Goal: Check status: Check status

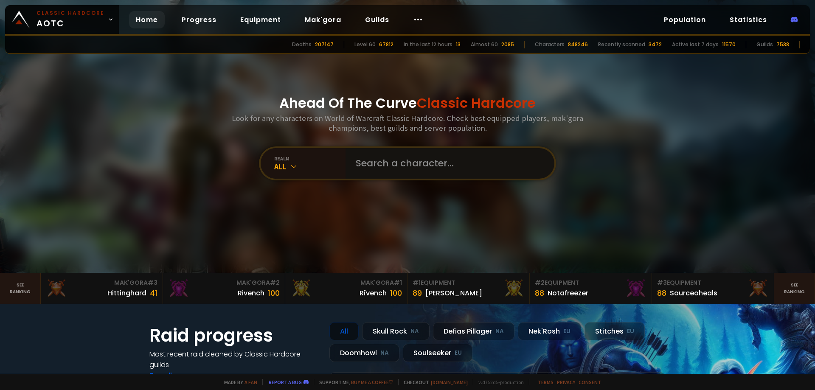
click at [378, 158] on input "text" at bounding box center [448, 163] width 194 height 31
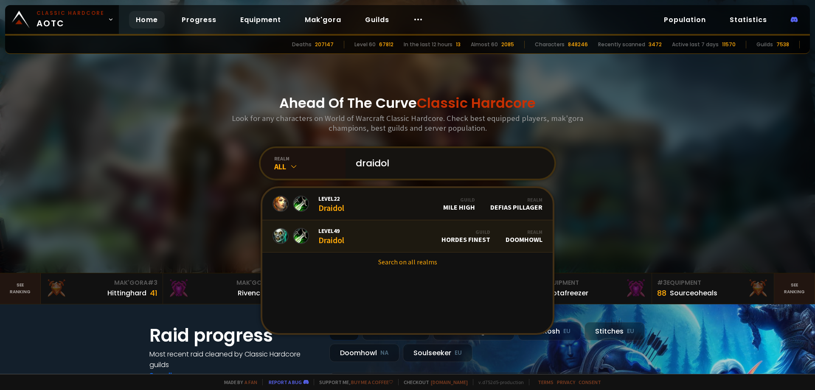
type input "draidol"
click at [362, 228] on link "Level 49 Draidol Guild Hordes Finest Realm Doomhowl" at bounding box center [407, 236] width 290 height 32
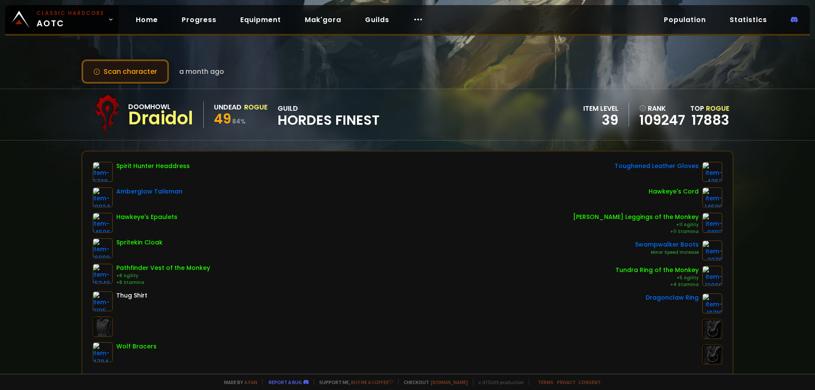
click at [155, 71] on button "Scan character" at bounding box center [124, 71] width 87 height 24
click at [240, 175] on div "Spirit Hunter Headdress Amberglow Talisman Hawkeye's Epaulets Spritekin Cloak P…" at bounding box center [408, 263] width 630 height 203
click at [149, 71] on button "Scan character" at bounding box center [124, 71] width 87 height 24
click at [148, 72] on button "Scan character" at bounding box center [124, 71] width 87 height 24
